Goal: Entertainment & Leisure: Consume media (video, audio)

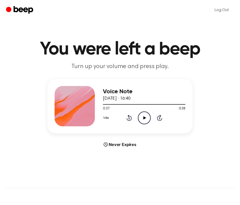
click at [145, 119] on icon "Play Audio" at bounding box center [144, 117] width 13 height 13
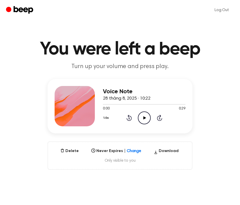
click at [144, 120] on icon "Play Audio" at bounding box center [144, 117] width 13 height 13
click at [146, 122] on icon "Play Audio" at bounding box center [144, 117] width 13 height 13
click at [146, 122] on icon "Pause Audio" at bounding box center [144, 117] width 13 height 13
click at [146, 122] on icon "Play Audio" at bounding box center [144, 117] width 13 height 13
click at [144, 116] on icon "Pause Audio" at bounding box center [144, 117] width 13 height 13
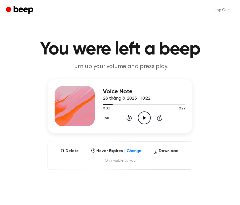
click at [146, 119] on icon "Play Audio" at bounding box center [144, 117] width 13 height 13
click at [146, 119] on icon "Pause Audio" at bounding box center [144, 117] width 13 height 13
click at [146, 119] on icon "Play Audio" at bounding box center [144, 117] width 13 height 13
click at [146, 119] on icon "Pause Audio" at bounding box center [144, 117] width 13 height 13
click at [144, 117] on icon at bounding box center [144, 117] width 3 height 3
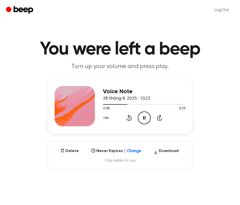
click at [144, 117] on icon "Pause Audio" at bounding box center [144, 117] width 13 height 13
click at [143, 114] on icon "Play Audio" at bounding box center [144, 117] width 13 height 13
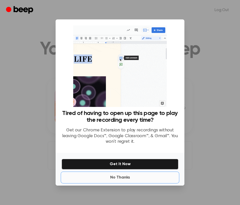
click at [122, 178] on button "No Thanks" at bounding box center [120, 177] width 117 height 10
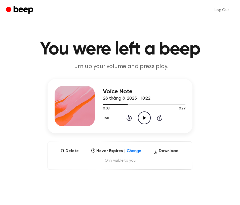
click at [144, 117] on icon at bounding box center [144, 117] width 3 height 3
click at [144, 118] on icon at bounding box center [144, 117] width 3 height 3
click at [145, 121] on icon "Pause Audio" at bounding box center [144, 117] width 13 height 13
click at [141, 117] on icon "Play Audio" at bounding box center [144, 117] width 13 height 13
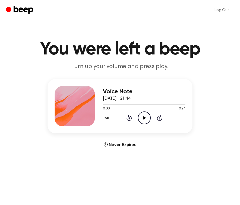
click at [147, 117] on icon "Play Audio" at bounding box center [144, 117] width 13 height 13
click at [143, 118] on icon "Play Audio" at bounding box center [144, 117] width 13 height 13
click at [159, 37] on main "You were left a beep Turn up your volume and press play. Voice Note 29 tháng 8,…" at bounding box center [120, 153] width 240 height 306
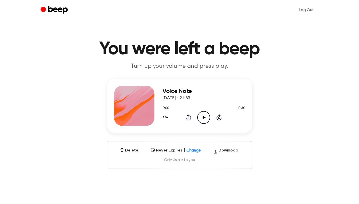
click at [206, 117] on icon "Play Audio" at bounding box center [203, 117] width 13 height 13
click at [206, 116] on icon "Play Audio" at bounding box center [203, 117] width 13 height 13
click at [206, 118] on icon "Pause Audio" at bounding box center [203, 117] width 13 height 13
